Goal: Task Accomplishment & Management: Manage account settings

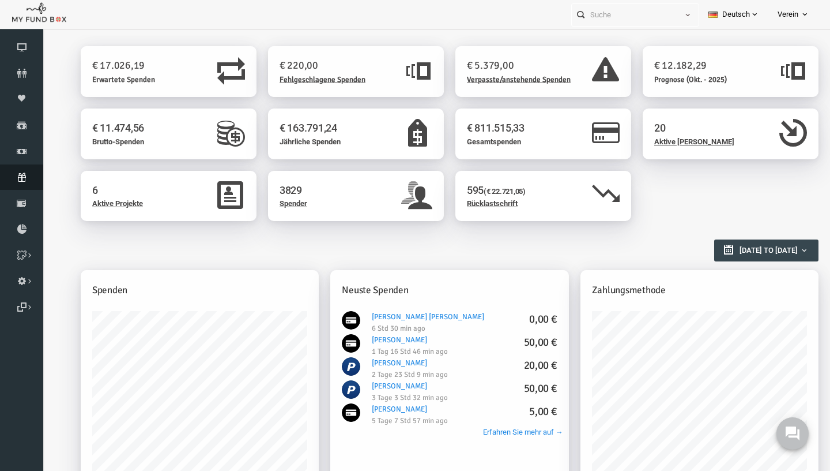
click at [22, 184] on link "Abonnement" at bounding box center [21, 176] width 43 height 25
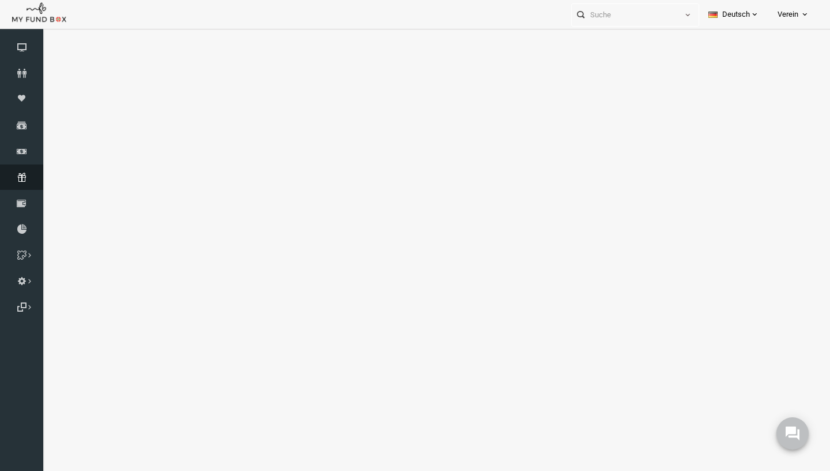
select select "100"
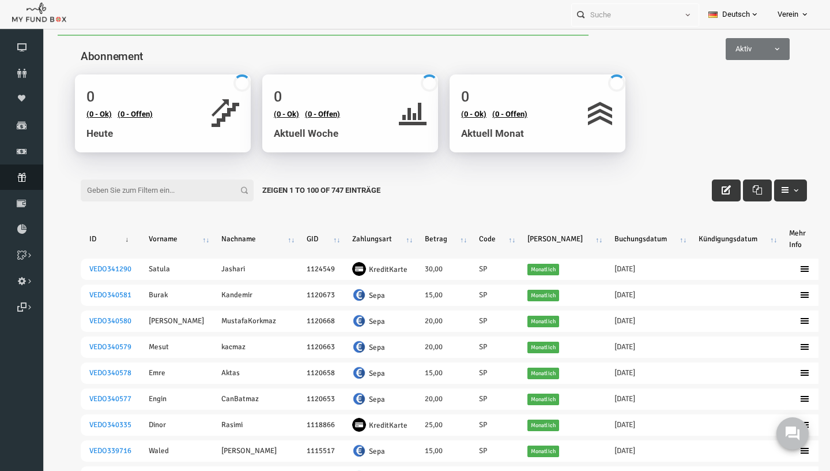
click at [159, 193] on input "Filter:" at bounding box center [151, 190] width 173 height 22
type input "v"
paste input "[EMAIL_ADDRESS][DOMAIN_NAME]"
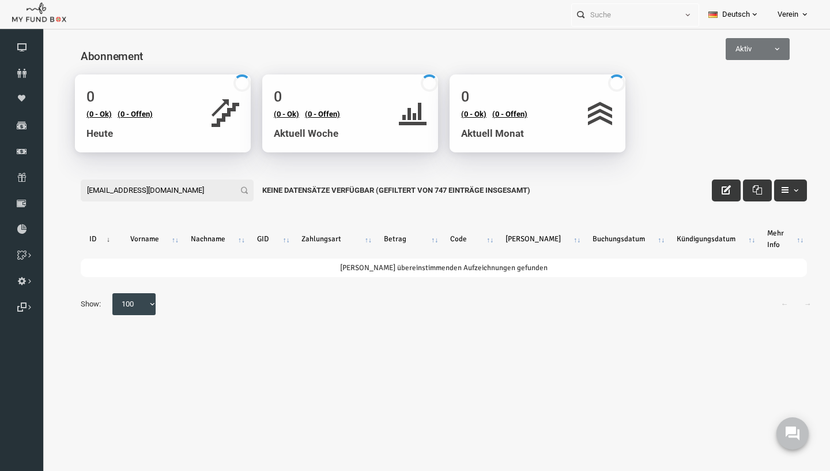
click at [86, 190] on input "[EMAIL_ADDRESS][DOMAIN_NAME]" at bounding box center [151, 190] width 173 height 22
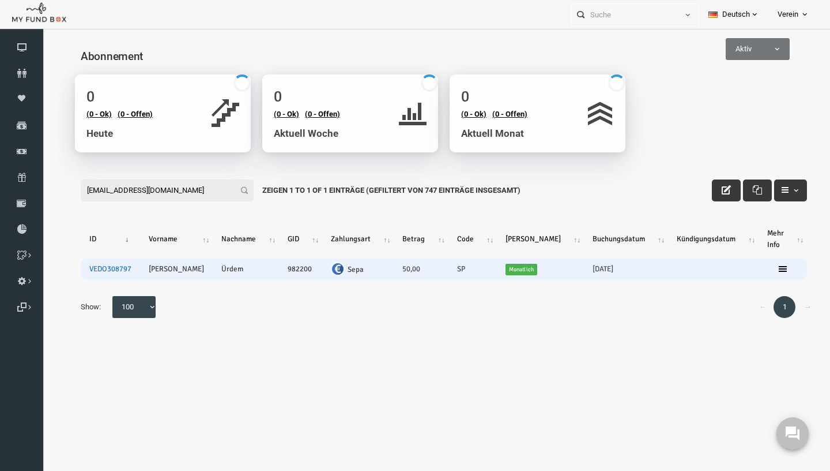
type input "[EMAIL_ADDRESS][DOMAIN_NAME]"
click at [103, 269] on link "VEDO308797" at bounding box center [94, 268] width 42 height 9
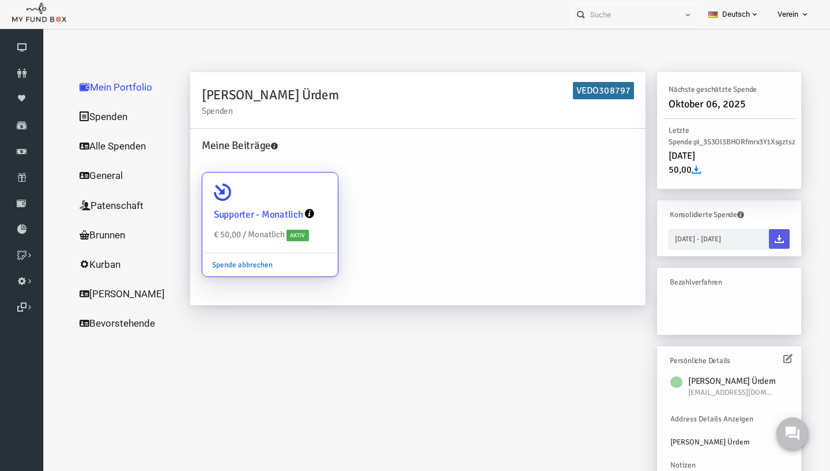
click at [227, 264] on link "Spende abbrechen" at bounding box center [226, 265] width 80 height 22
click at [296, 200] on input "Supporter - Monatlich € 50,00 / Monatlich Aktiv Spende abbrechen" at bounding box center [307, 188] width 23 height 23
radio input "true"
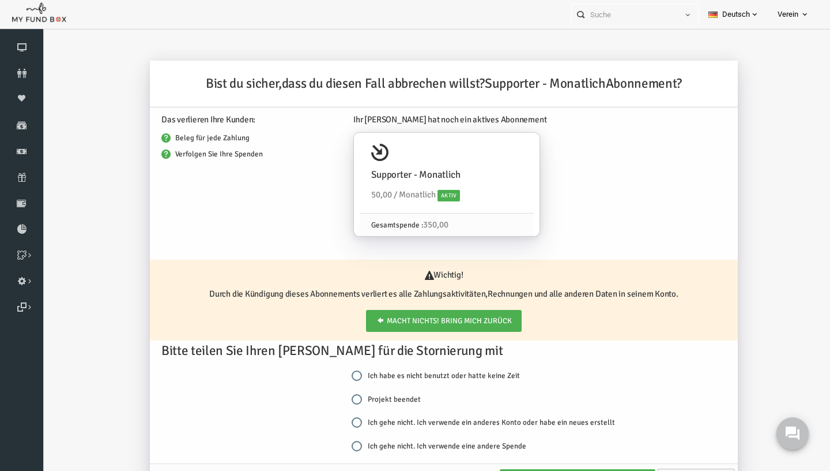
click at [365, 398] on label "Projekt beendet" at bounding box center [370, 399] width 69 height 12
click at [346, 398] on input "Projekt beendet" at bounding box center [341, 399] width 10 height 10
radio input "true"
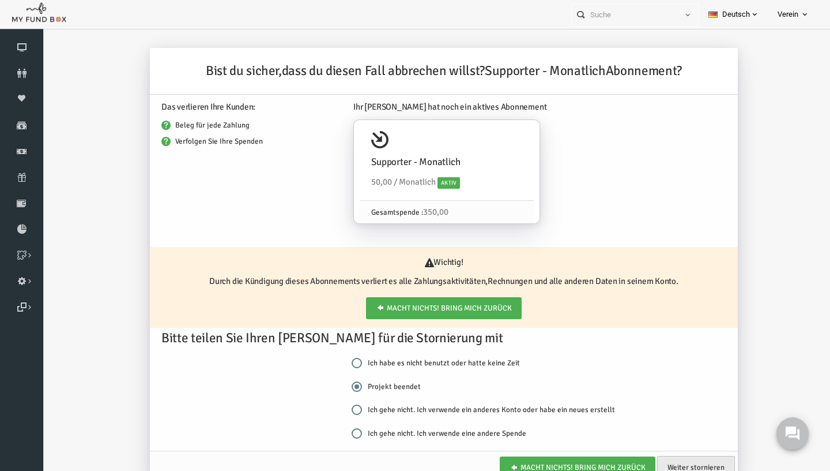
click at [673, 461] on link "Weiter stornieren" at bounding box center [680, 467] width 78 height 23
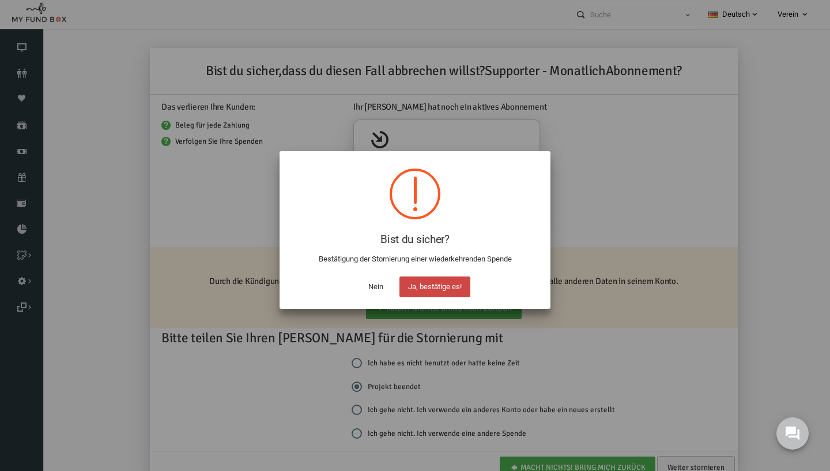
click at [454, 287] on button "Ja, bestätige es!" at bounding box center [435, 286] width 71 height 21
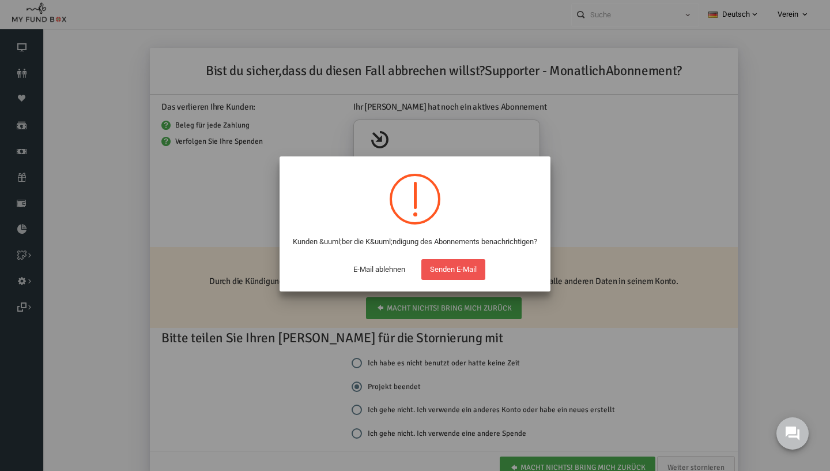
click at [454, 280] on button "Senden E-Mail" at bounding box center [454, 269] width 64 height 21
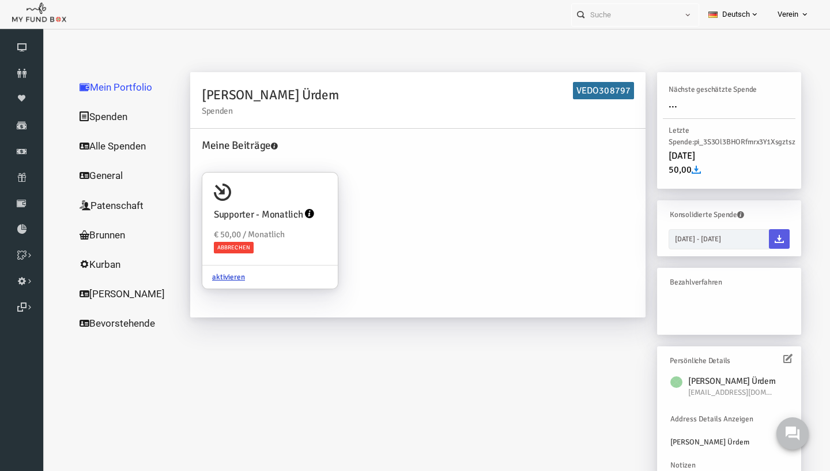
scroll to position [0, 0]
click at [33, 180] on icon at bounding box center [21, 176] width 43 height 9
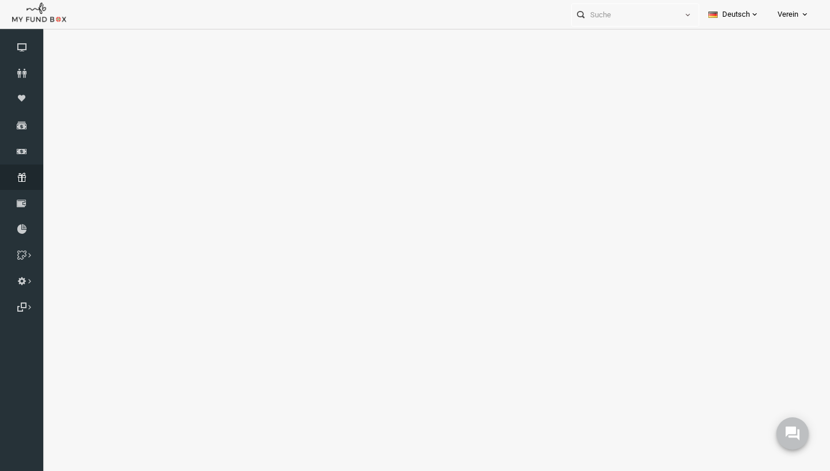
select select "100"
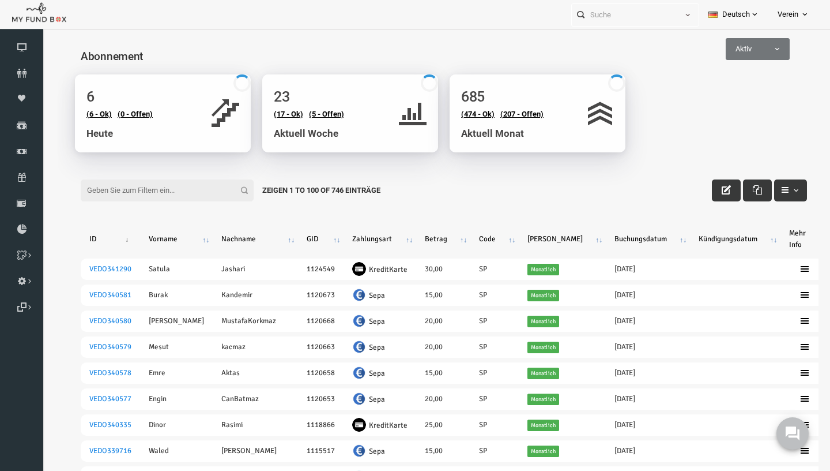
click at [184, 194] on input "Filter:" at bounding box center [151, 190] width 173 height 22
paste input "[EMAIL_ADDRESS][PERSON_NAME][DOMAIN_NAME]"
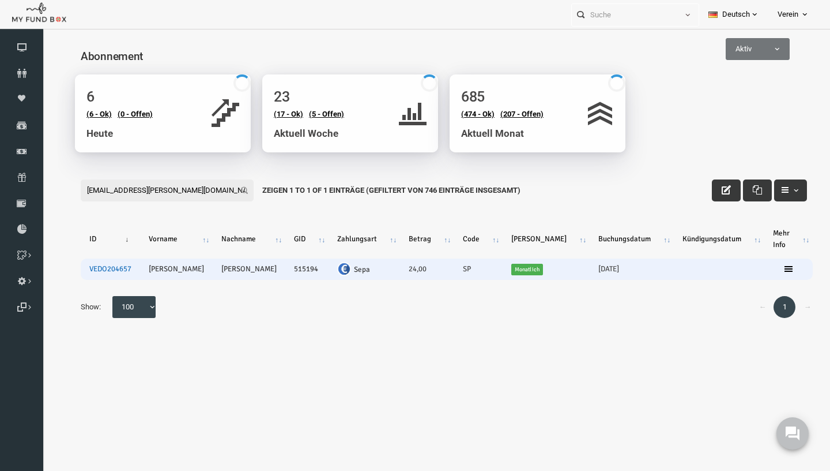
type input "[EMAIL_ADDRESS][PERSON_NAME][DOMAIN_NAME]"
click at [100, 271] on link "VEDO204657" at bounding box center [94, 268] width 42 height 9
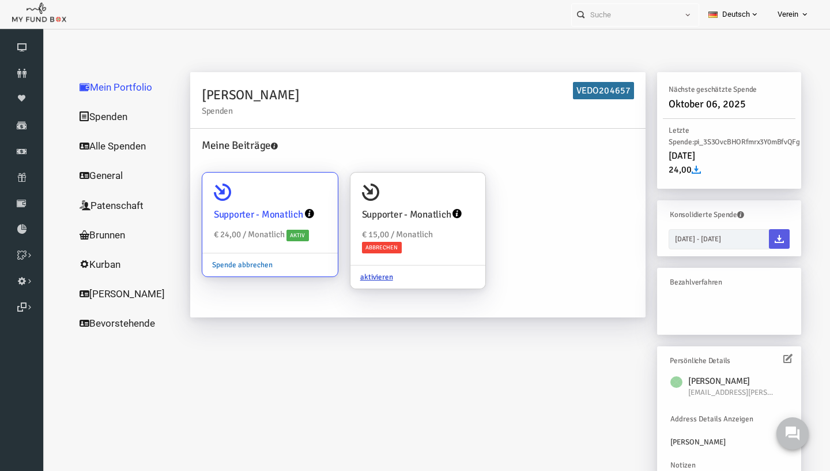
click at [228, 264] on link "Spende abbrechen" at bounding box center [226, 265] width 80 height 22
click at [296, 200] on input "Supporter - Monatlich € 24,00 / Monatlich Aktiv Spende abbrechen" at bounding box center [307, 188] width 23 height 23
radio input "true"
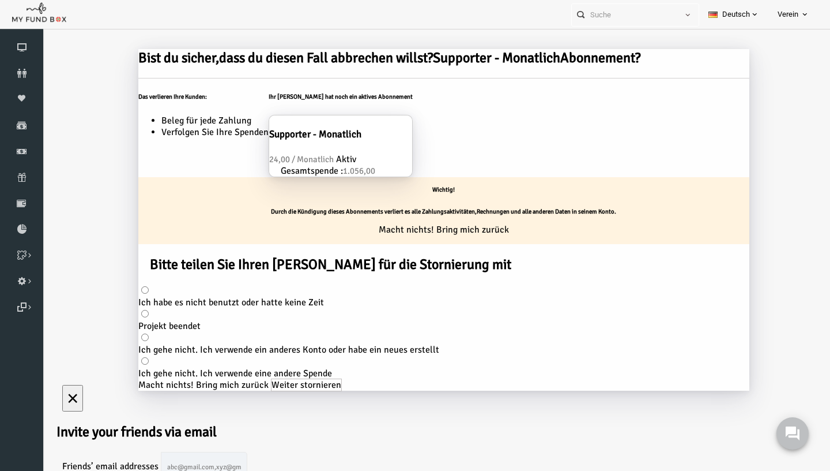
click at [363, 332] on label "Projekt beendet" at bounding box center [427, 320] width 611 height 24
click at [133, 317] on input "Projekt beendet" at bounding box center [128, 313] width 7 height 7
radio input "true"
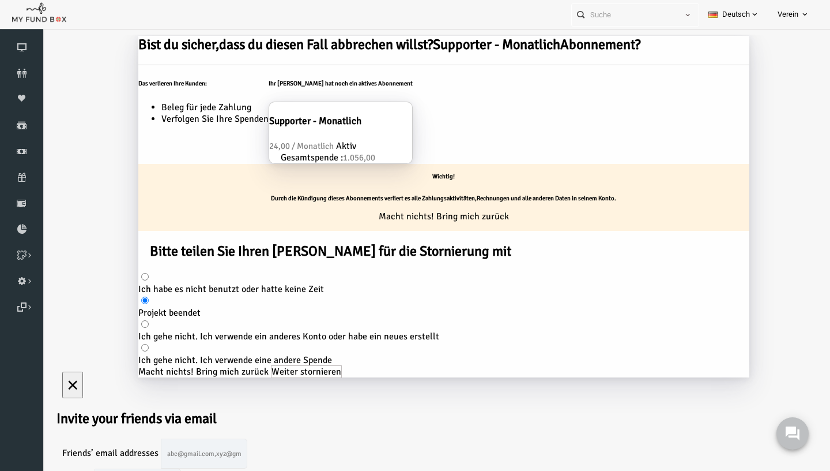
scroll to position [38, 0]
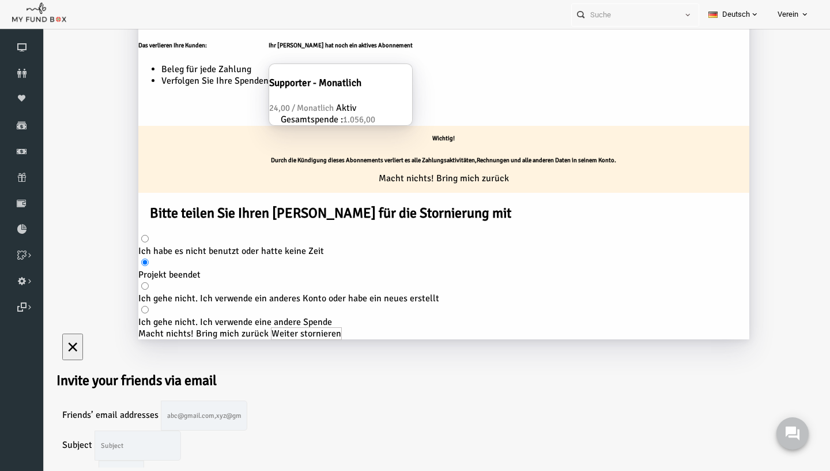
click at [326, 340] on link "Weiter stornieren" at bounding box center [290, 333] width 71 height 13
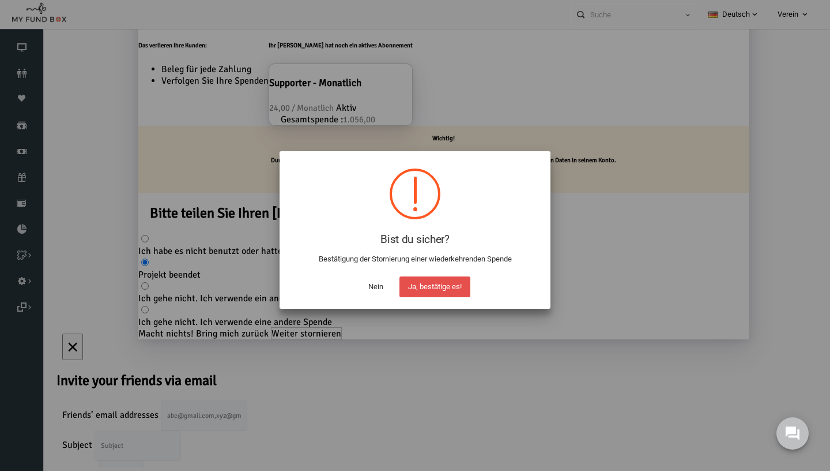
click at [425, 284] on button "Ja, bestätige es!" at bounding box center [435, 286] width 71 height 21
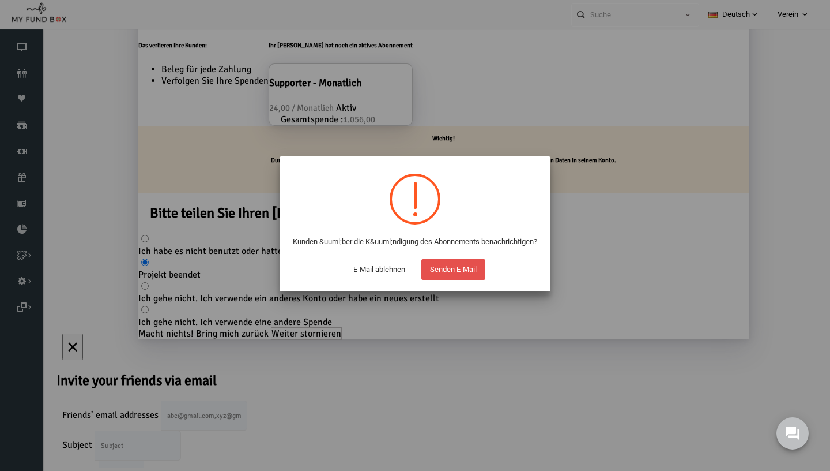
click at [437, 280] on button "Senden E-Mail" at bounding box center [454, 269] width 64 height 21
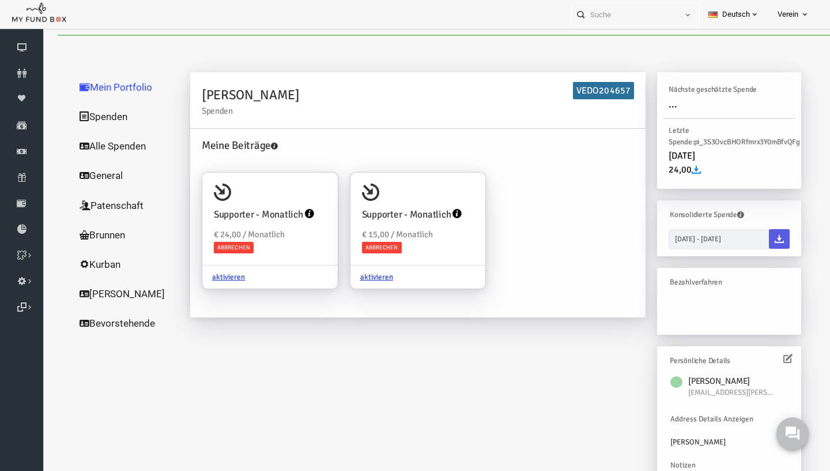
scroll to position [0, 0]
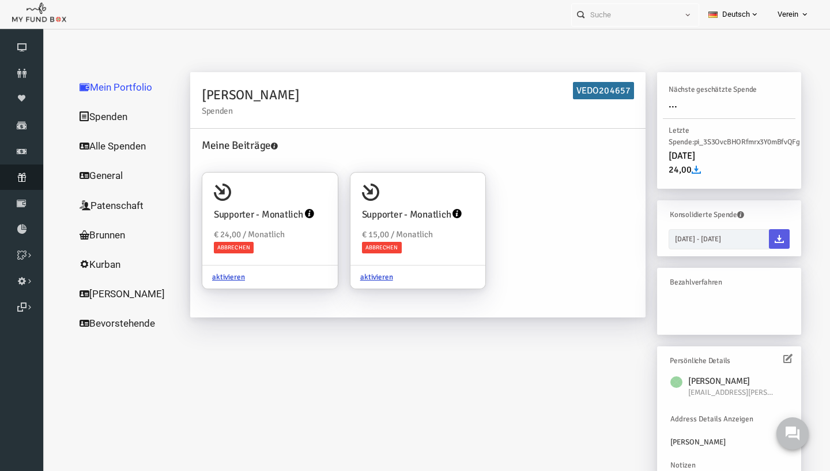
click at [29, 179] on icon at bounding box center [21, 176] width 43 height 9
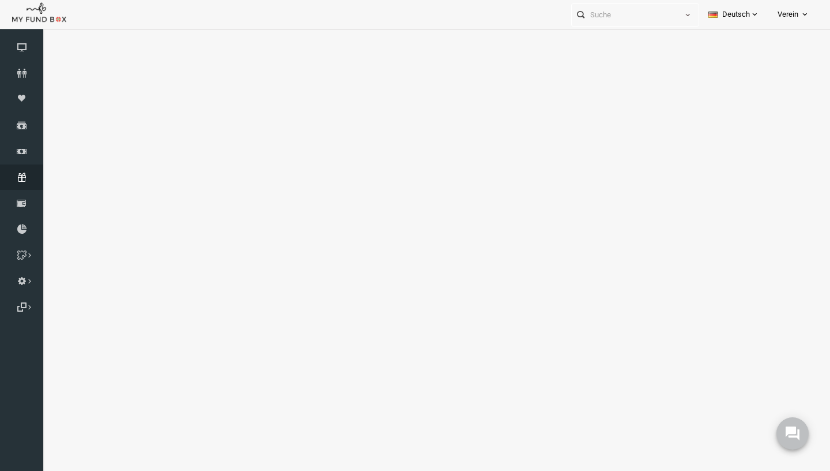
select select "100"
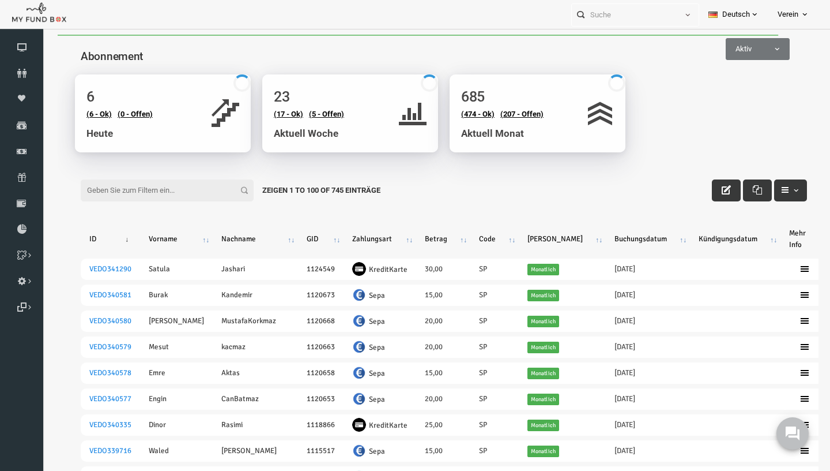
click at [175, 194] on input "Filter:" at bounding box center [151, 190] width 173 height 22
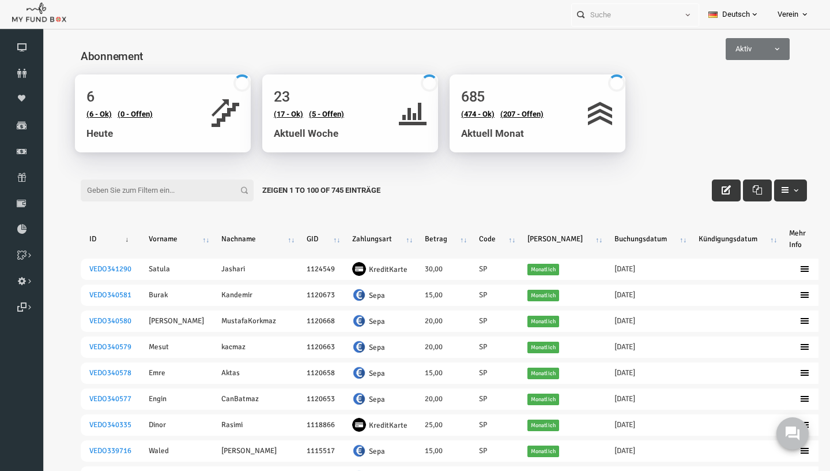
paste input "[EMAIL_ADDRESS][DOMAIN_NAME]"
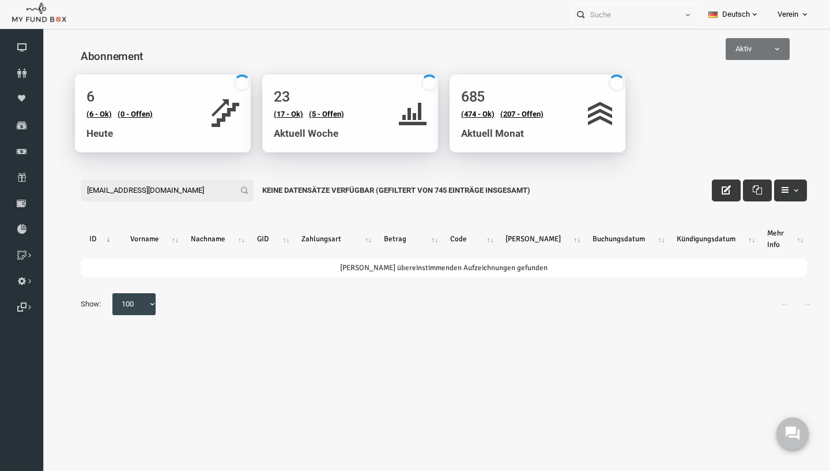
type input "[EMAIL_ADDRESS][DOMAIN_NAME]"
click at [733, 61] on h4 "Abonnement" at bounding box center [434, 56] width 738 height 17
click at [736, 61] on h4 "Abonnement" at bounding box center [434, 56] width 738 height 17
click at [737, 54] on span "Aktiv" at bounding box center [741, 49] width 63 height 12
select select "all"
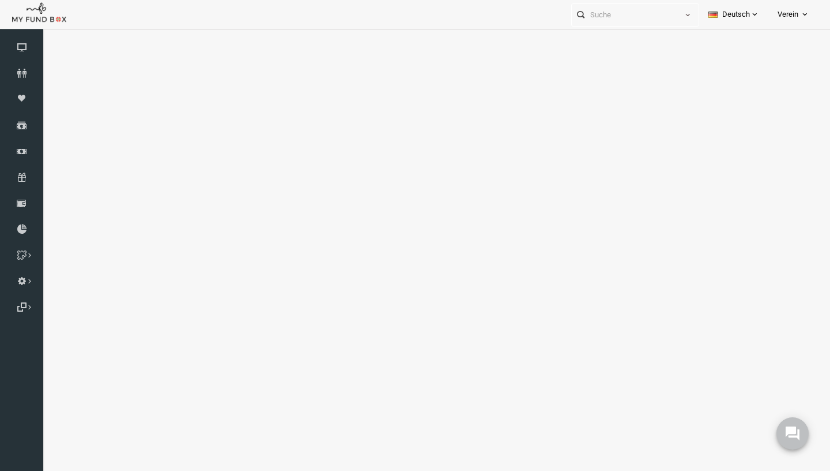
select select "100"
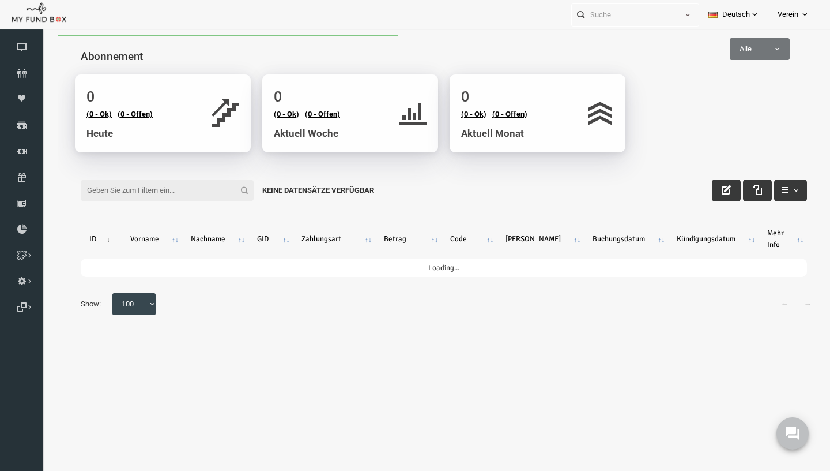
click at [161, 185] on input "Filter:" at bounding box center [151, 190] width 173 height 22
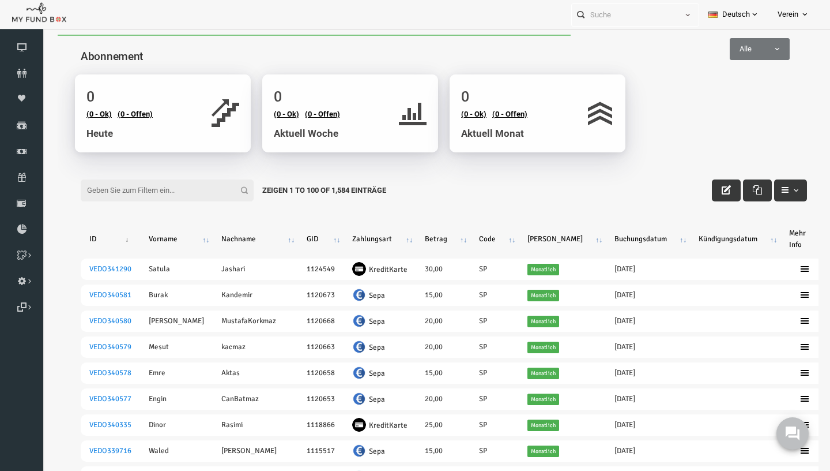
paste input "[EMAIL_ADDRESS][DOMAIN_NAME]"
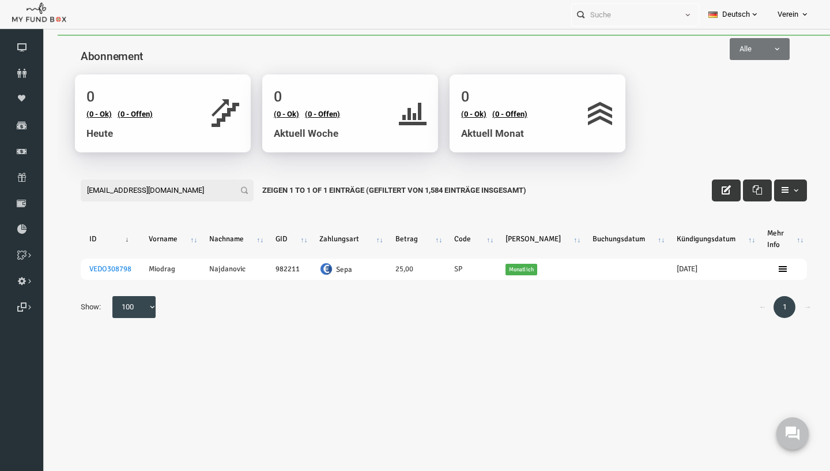
type input "[EMAIL_ADDRESS][DOMAIN_NAME]"
